Goal: Task Accomplishment & Management: Manage account settings

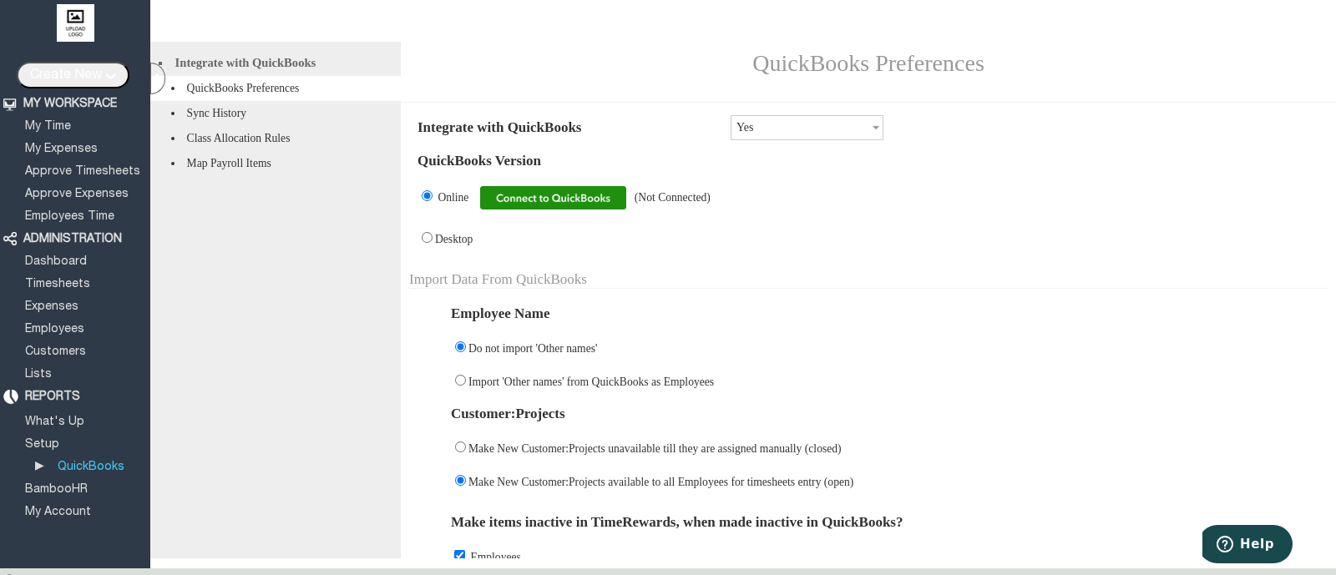
click at [550, 208] on img at bounding box center [553, 197] width 146 height 23
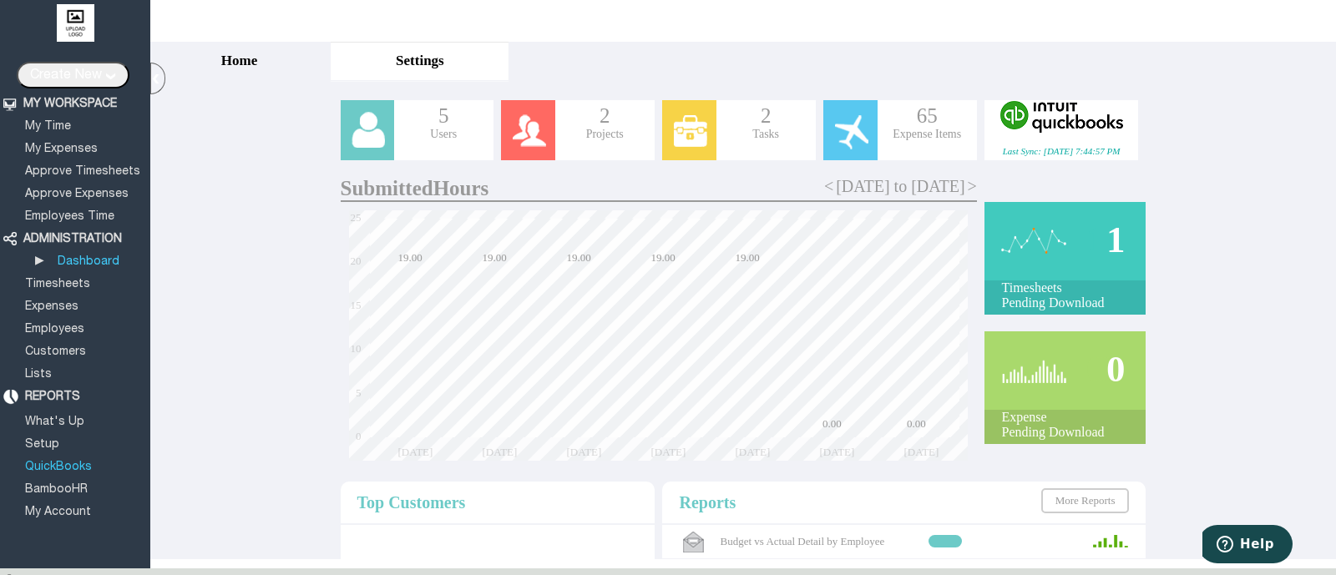
click at [65, 462] on link "QuickBooks" at bounding box center [59, 467] width 72 height 11
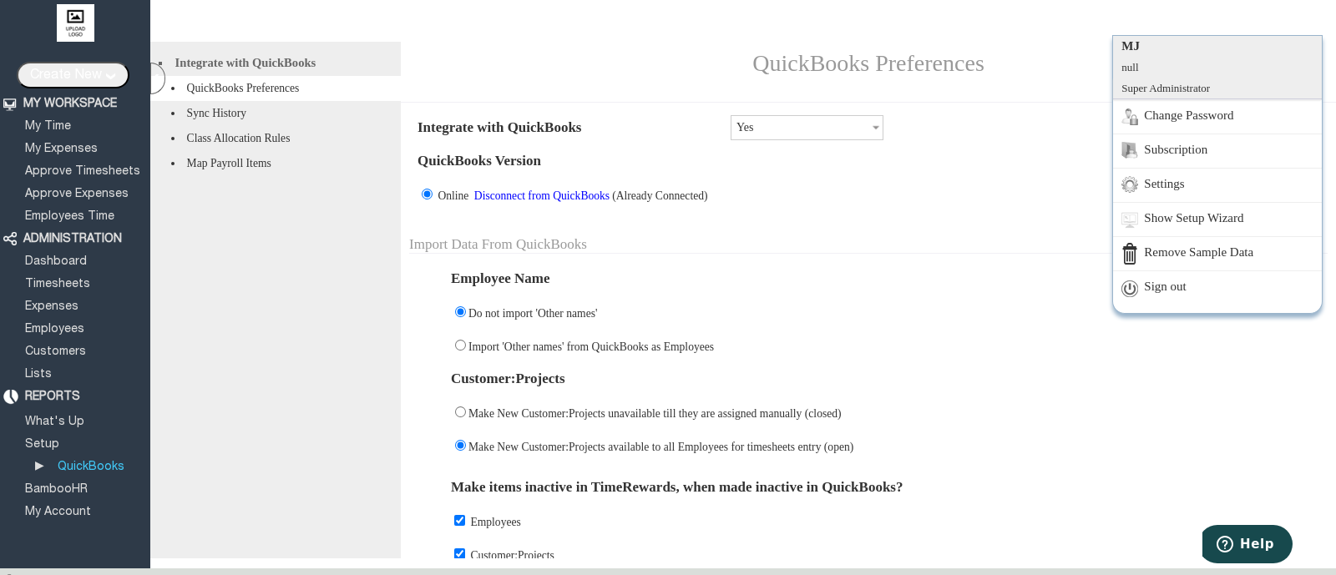
click at [1195, 284] on link "Sign out" at bounding box center [1217, 288] width 209 height 34
